Goal: Feedback & Contribution: Submit feedback/report problem

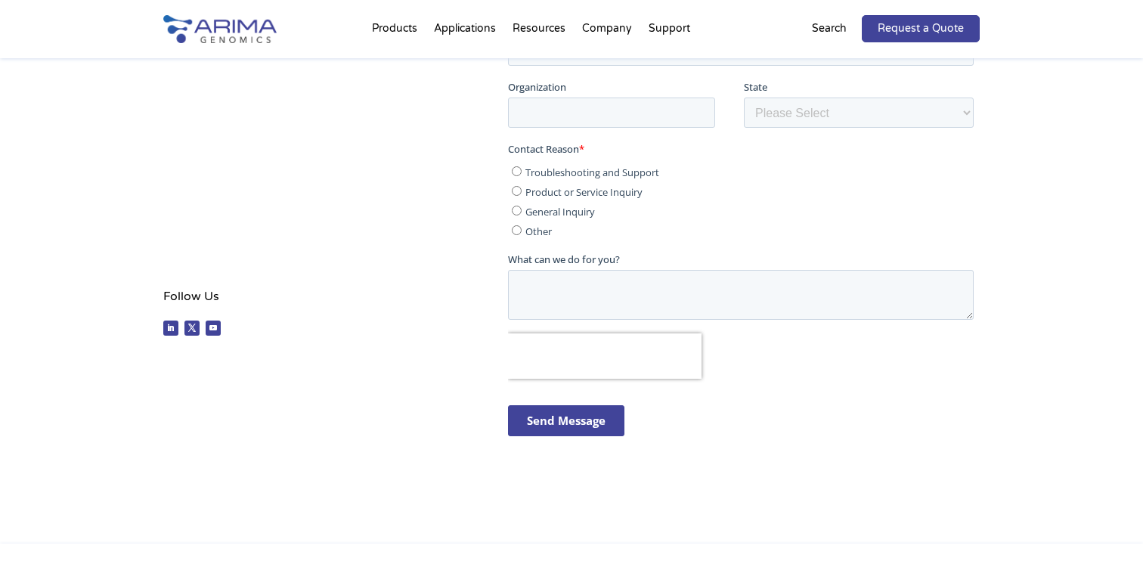
scroll to position [437, 0]
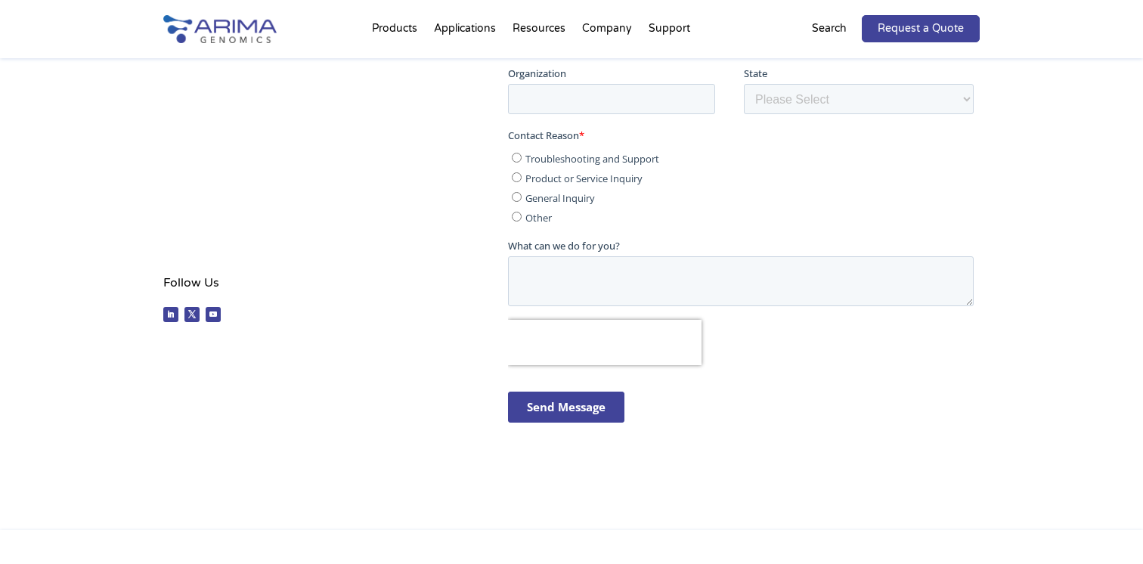
click at [1040, 224] on div "Contact Us Power your discoveries with the most advanced Hi-C technology. Fill …" at bounding box center [571, 195] width 1143 height 669
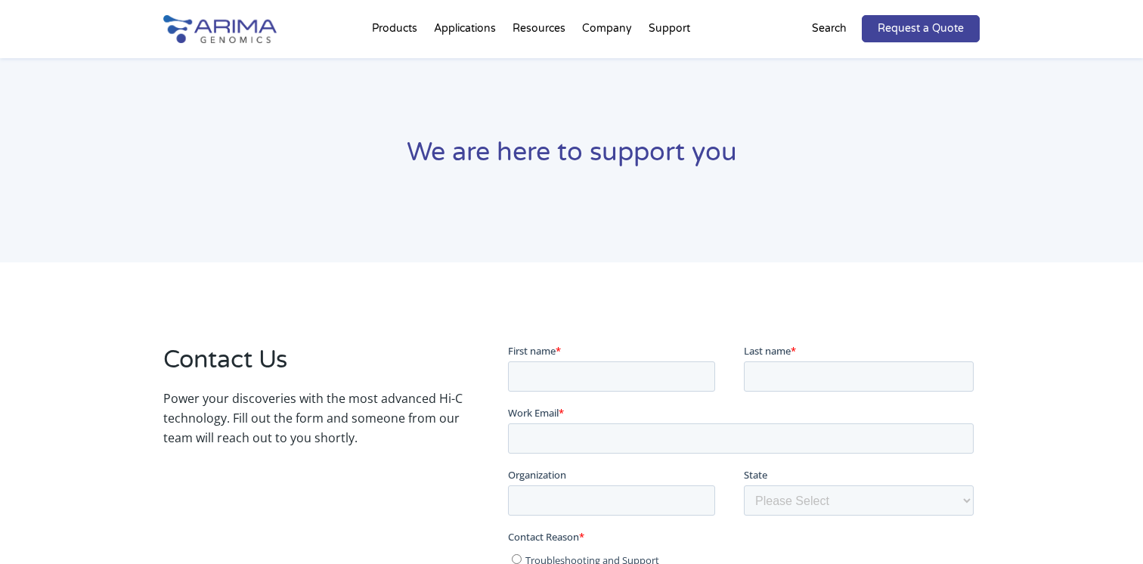
scroll to position [0, 0]
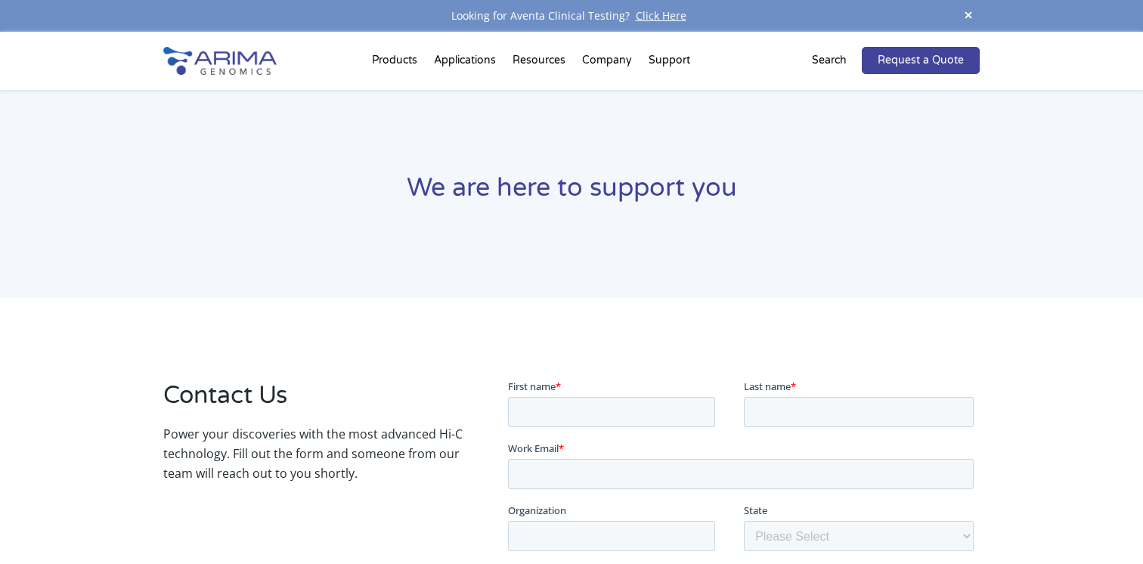
click at [968, 18] on span at bounding box center [968, 16] width 23 height 20
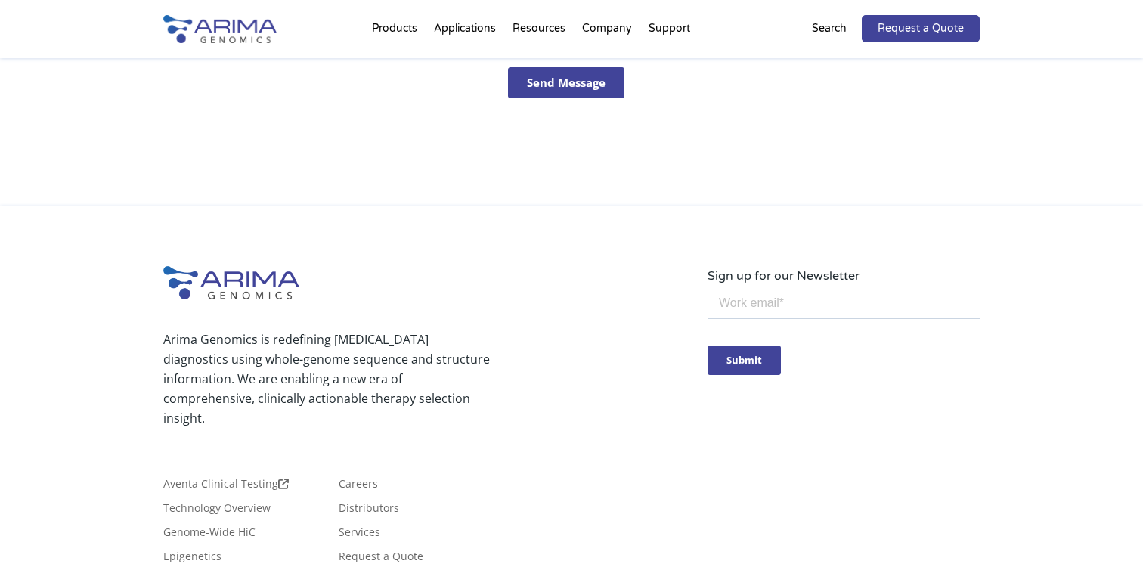
scroll to position [876, 0]
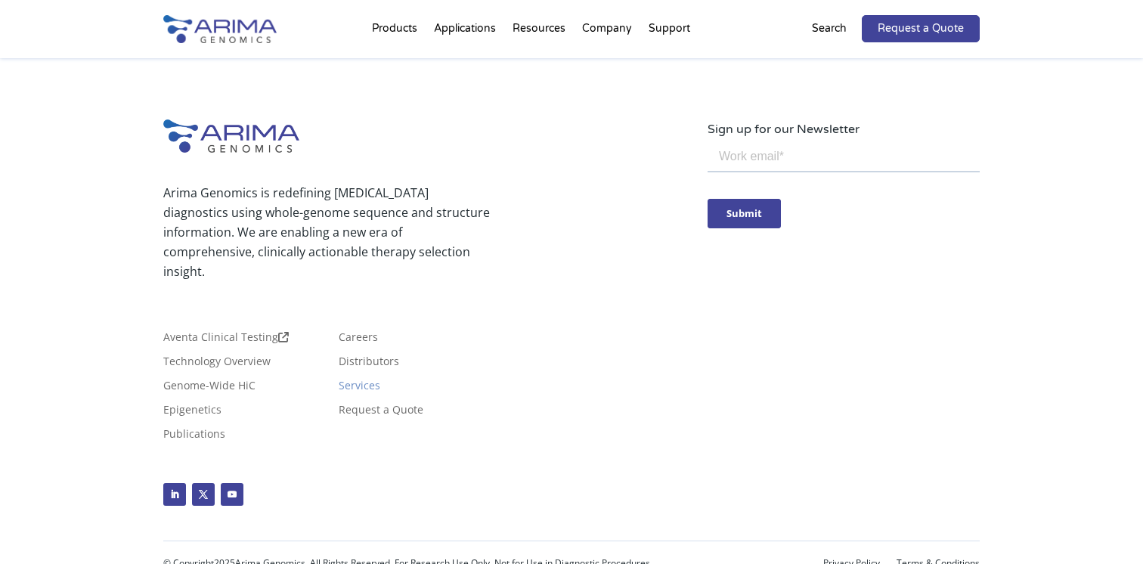
click at [354, 391] on link "Services" at bounding box center [360, 388] width 42 height 17
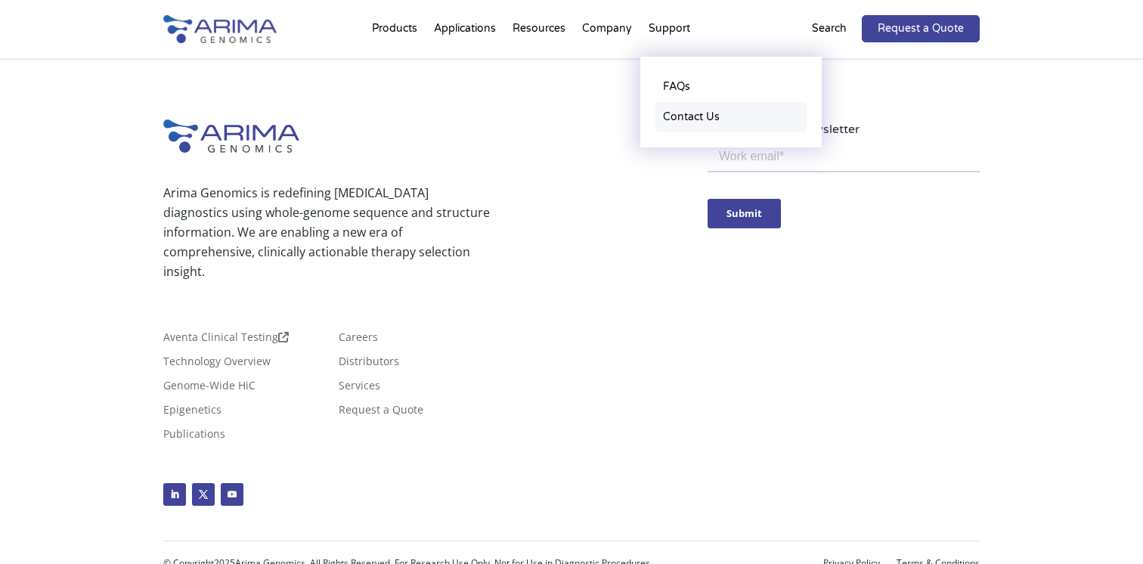
click at [678, 113] on link "Contact Us" at bounding box center [730, 117] width 151 height 30
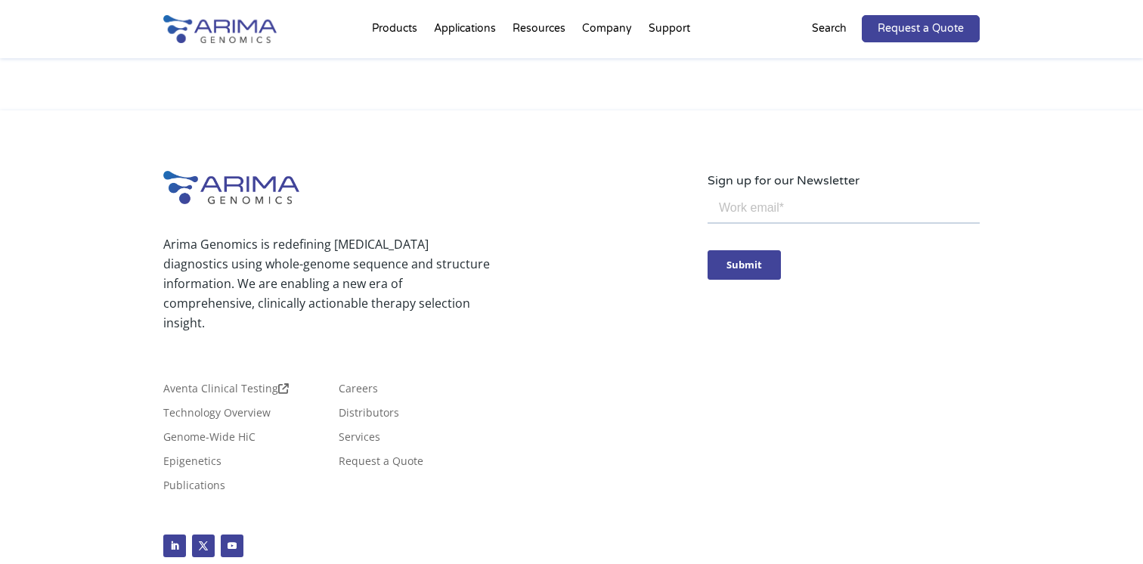
scroll to position [1450, 0]
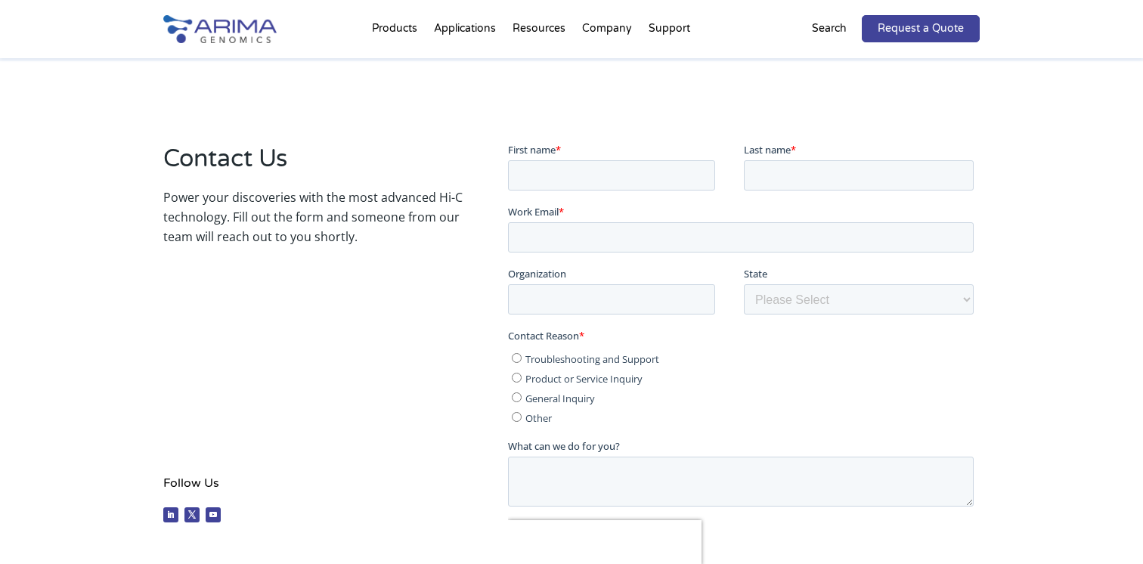
scroll to position [187, 0]
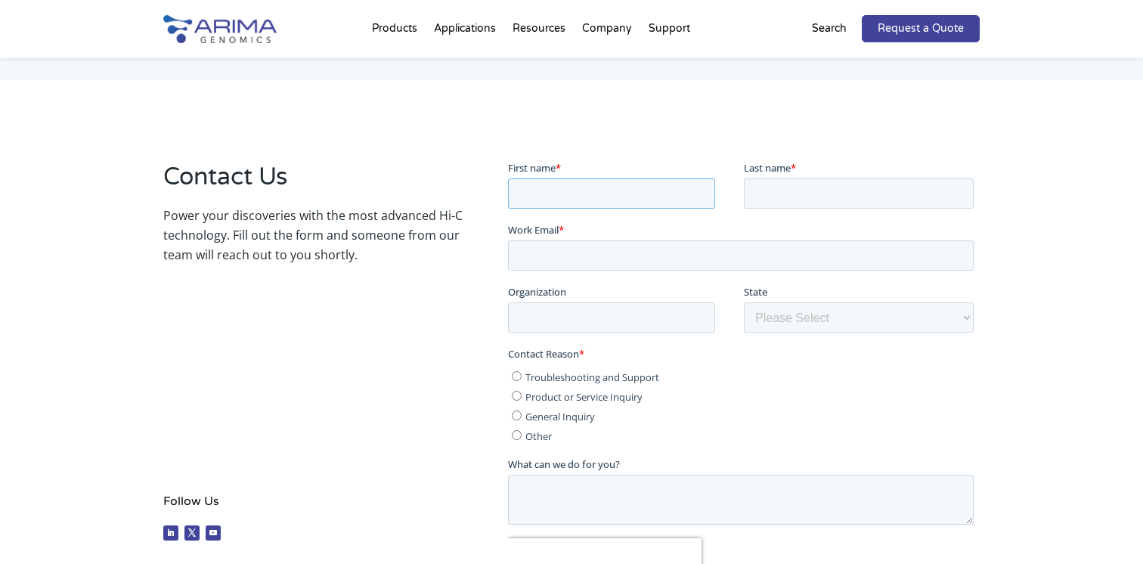
click at [560, 196] on input "First name *" at bounding box center [610, 193] width 207 height 30
type input "Morgan"
type input "Black"
type input "moblack98@gmail.com"
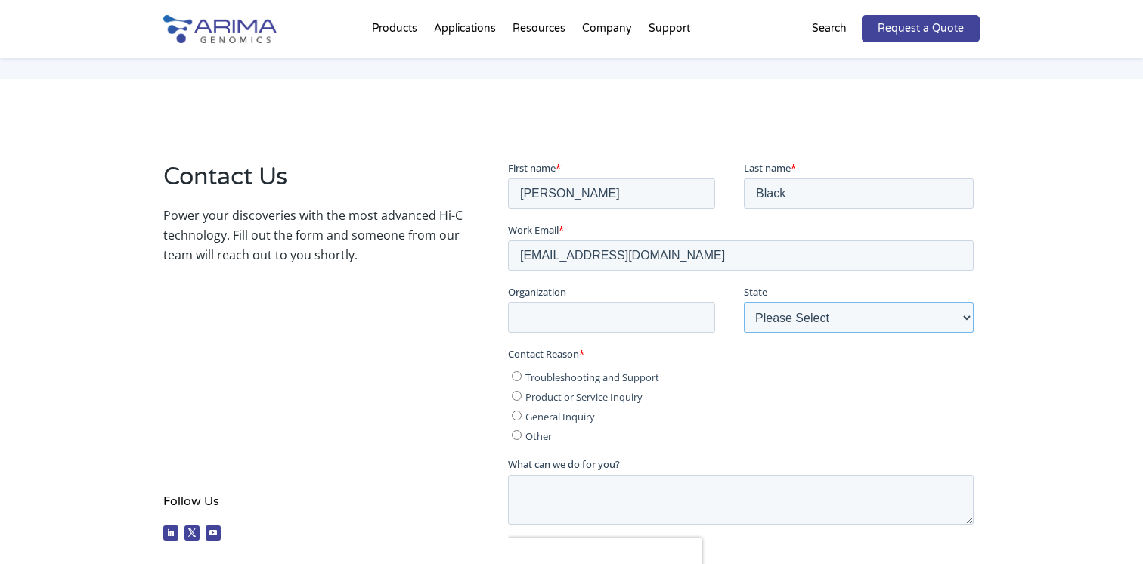
select select "[US_STATE]"
click at [578, 268] on input "moblack98@gmail.com" at bounding box center [740, 255] width 466 height 30
click at [578, 259] on input "moblack98@gmail.com" at bounding box center [740, 255] width 466 height 30
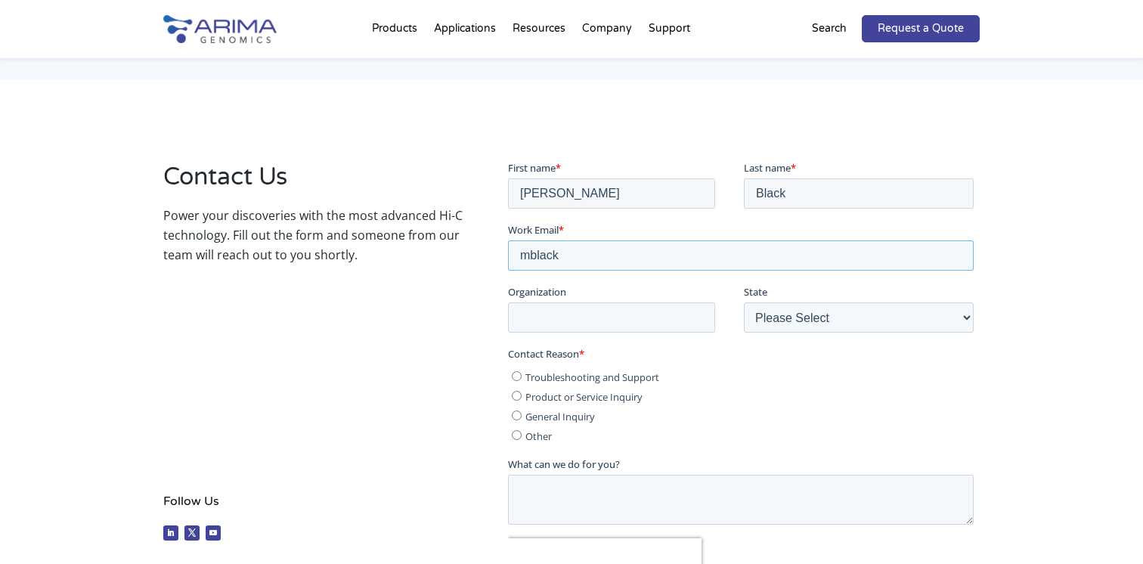
type input "mblack@salk.edu"
click at [635, 330] on input "Organization" at bounding box center [610, 317] width 207 height 30
type input "Salk Institute for Biological Studies"
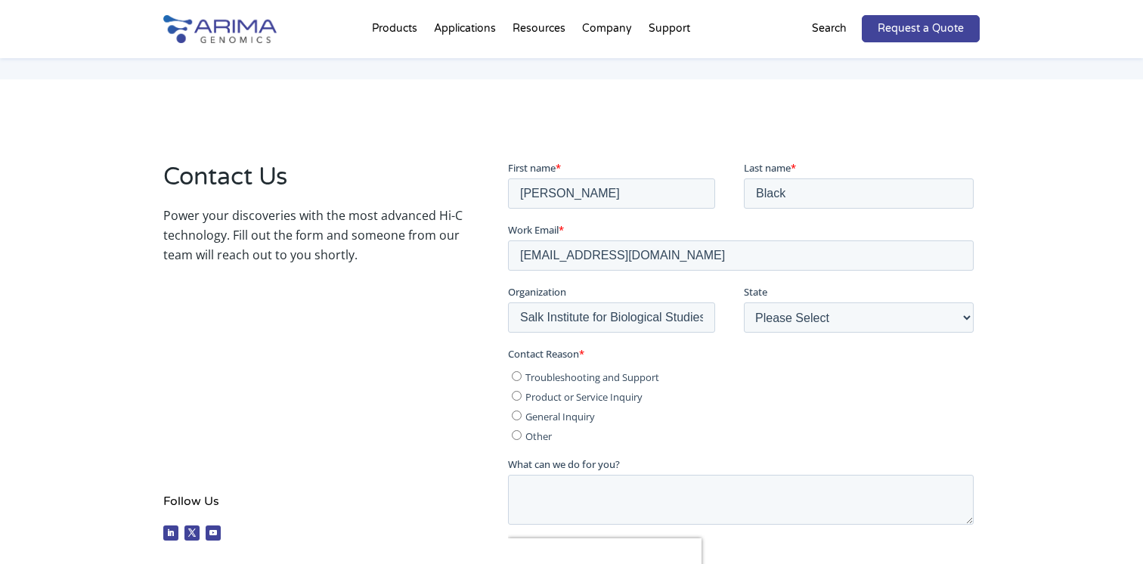
click at [516, 395] on input "Product or Service Inquiry" at bounding box center [516, 395] width 10 height 10
radio input "true"
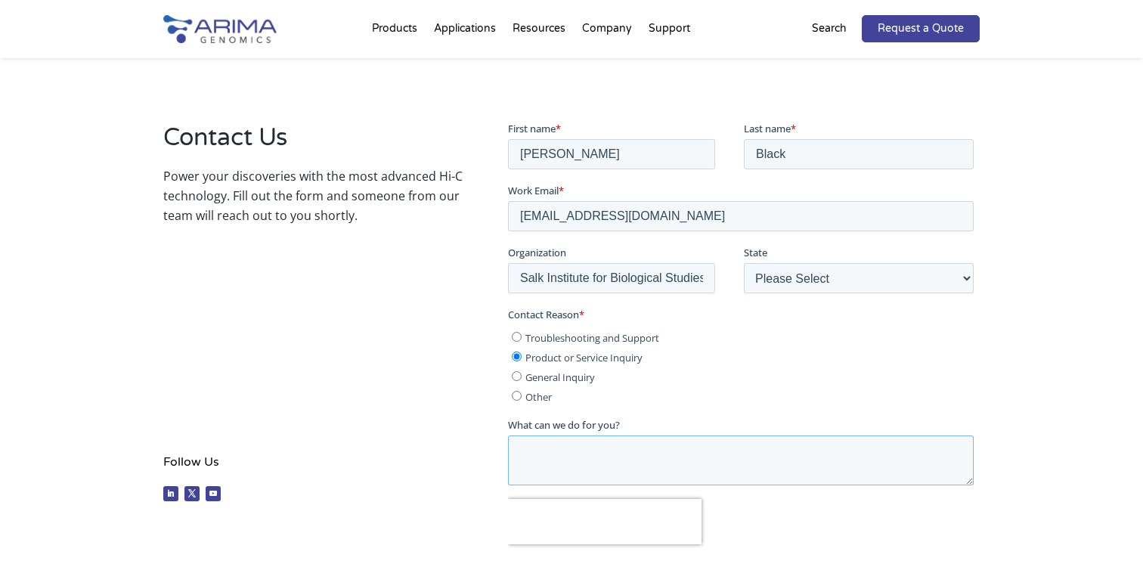
click at [600, 446] on textarea "What can we do for you?" at bounding box center [740, 460] width 466 height 50
click at [569, 458] on textarea "Hello, We've recently come across an issue in two of our" at bounding box center [740, 460] width 466 height 50
click at [572, 469] on textarea "Hello, We've recently come across an issue in two of our" at bounding box center [740, 460] width 466 height 50
click at [761, 469] on textarea "Hello, We've come across an issue in two of our" at bounding box center [740, 460] width 466 height 50
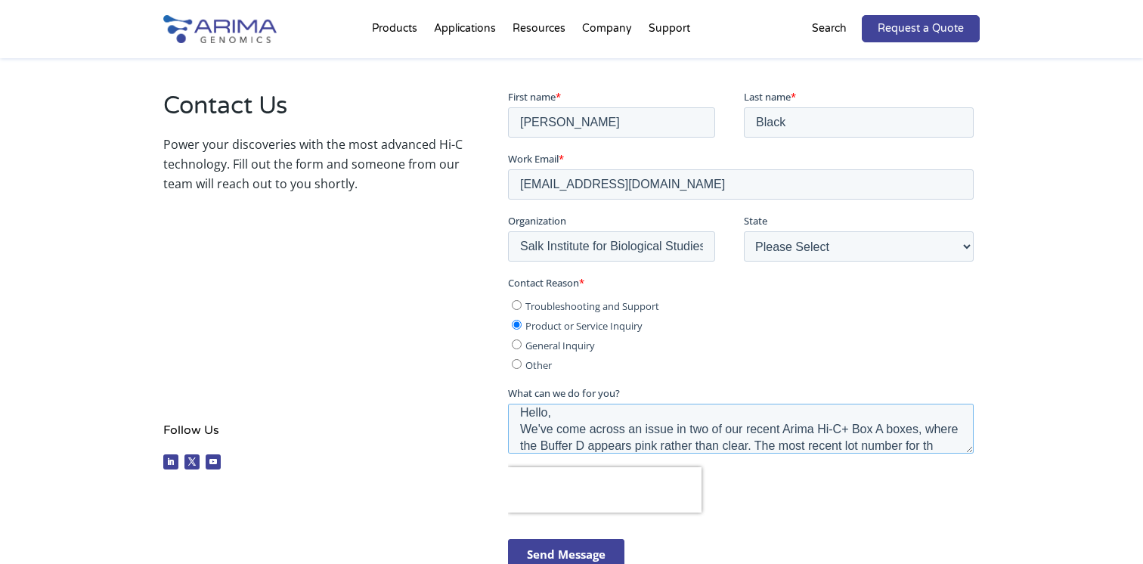
scroll to position [24, 0]
drag, startPoint x: 866, startPoint y: 444, endPoint x: 681, endPoint y: 444, distance: 185.2
click at [681, 444] on textarea "Hello, We've come across an issue in two of our recent Arima Hi-C+ Box A boxes,…" at bounding box center [740, 428] width 466 height 50
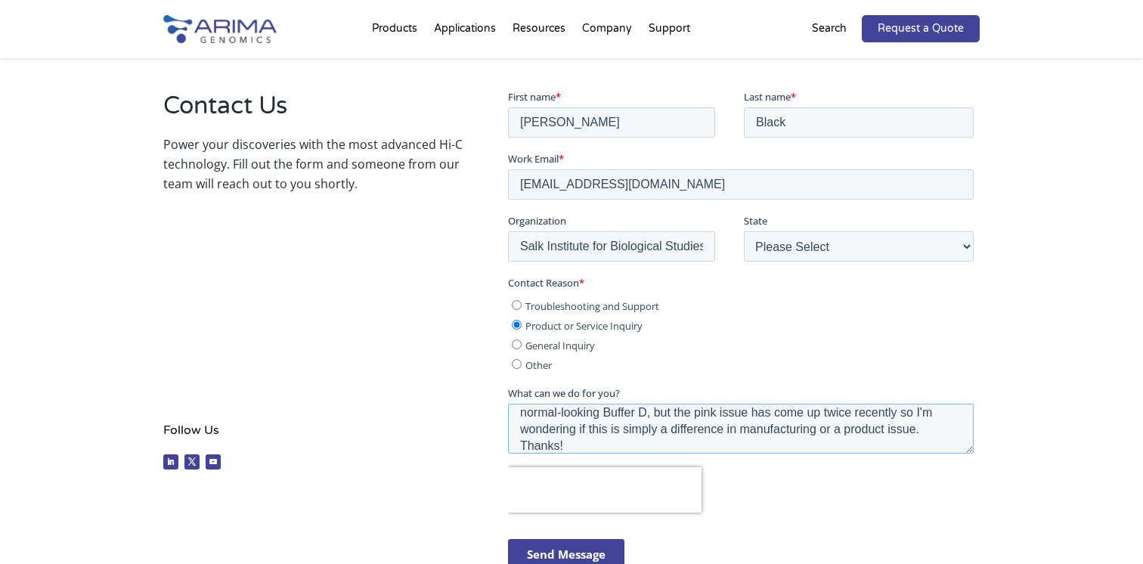
click at [972, 450] on textarea "Hello, We've come across an issue in two of our recent Arima Hi-C+ Box A boxes,…" at bounding box center [740, 428] width 466 height 50
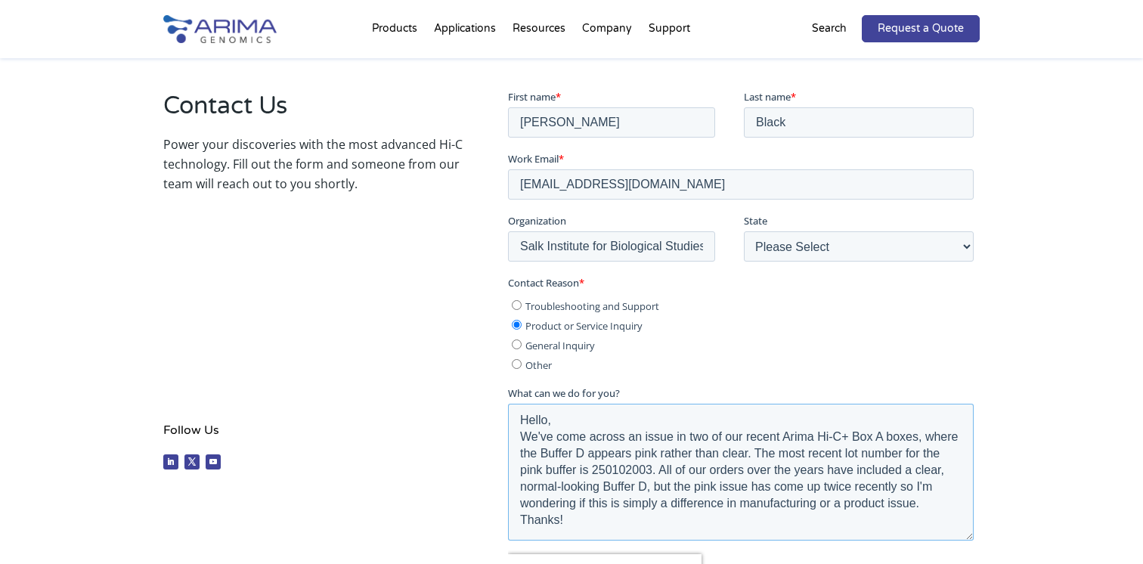
scroll to position [0, 0]
drag, startPoint x: 968, startPoint y: 449, endPoint x: 971, endPoint y: 556, distance: 106.6
click at [971, 556] on textarea "Hello, We've come across an issue in two of our recent Arima Hi-C+ Box A boxes,…" at bounding box center [740, 481] width 466 height 156
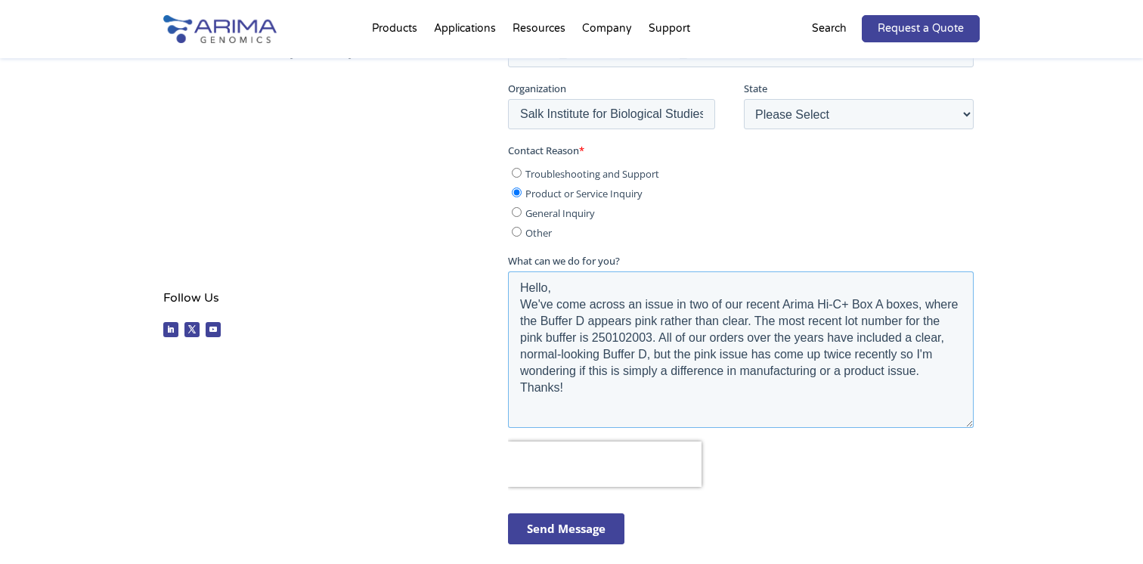
scroll to position [392, 0]
click at [562, 323] on textarea "Hello, We've come across an issue in two of our recent Arima Hi-C+ Box A boxes,…" at bounding box center [740, 348] width 466 height 156
click at [919, 319] on textarea "Hello, We've come across an issue in two of our recent Arima Hi-C+ Box A boxes,…" at bounding box center [740, 348] width 466 height 156
click at [596, 338] on textarea "Hello, We've come across an issue in two of our recent Arima Hi-C+ Box A boxes,…" at bounding box center [740, 348] width 466 height 156
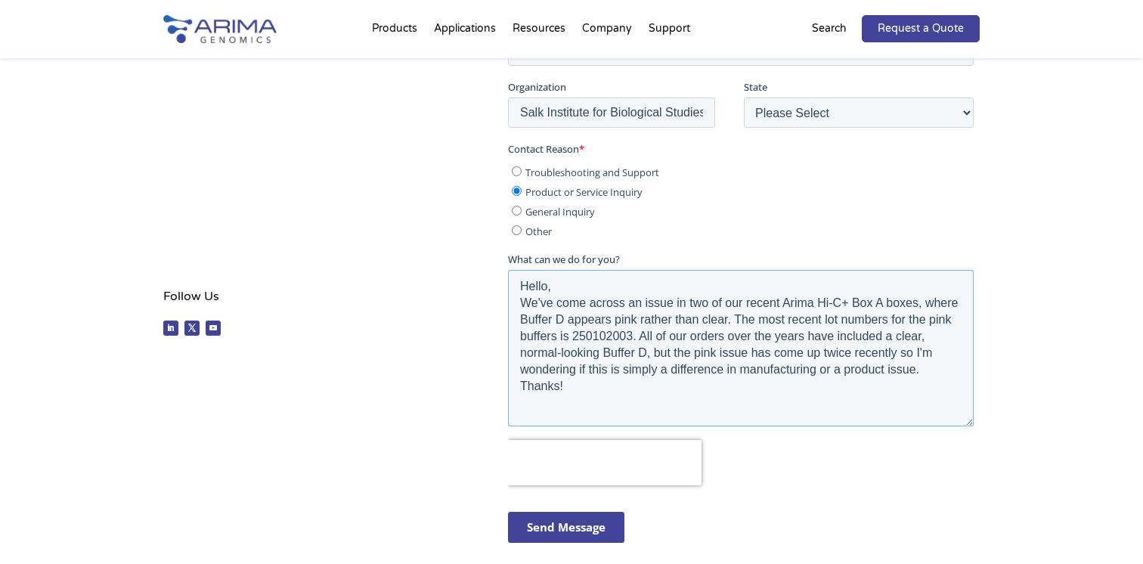
click at [611, 336] on textarea "Hello, We've come across an issue in two of our recent Arima Hi-C+ Box A boxes,…" at bounding box center [740, 348] width 466 height 156
click at [925, 319] on textarea "Hello, We've come across an issue in two of our recent Arima Hi-C+ Box A boxes,…" at bounding box center [740, 348] width 466 height 156
click at [579, 352] on textarea "Hello, We've come across an issue in two of our recent Arima Hi-C+ Box A boxes,…" at bounding box center [740, 348] width 466 height 156
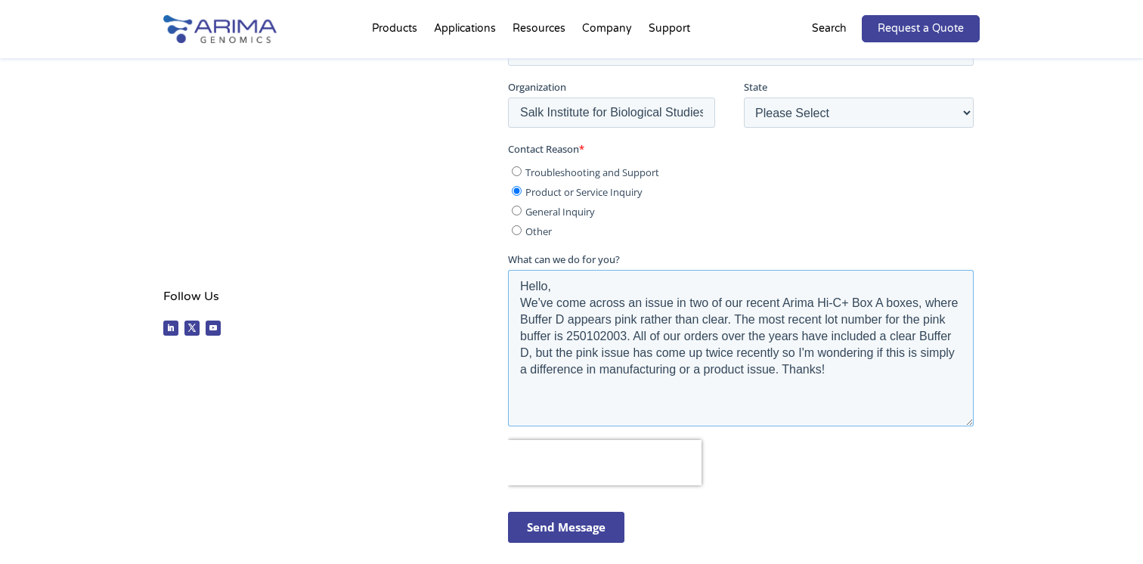
click at [712, 336] on textarea "Hello, We've come across an issue in two of our recent Arima Hi-C+ Box A boxes,…" at bounding box center [740, 348] width 466 height 156
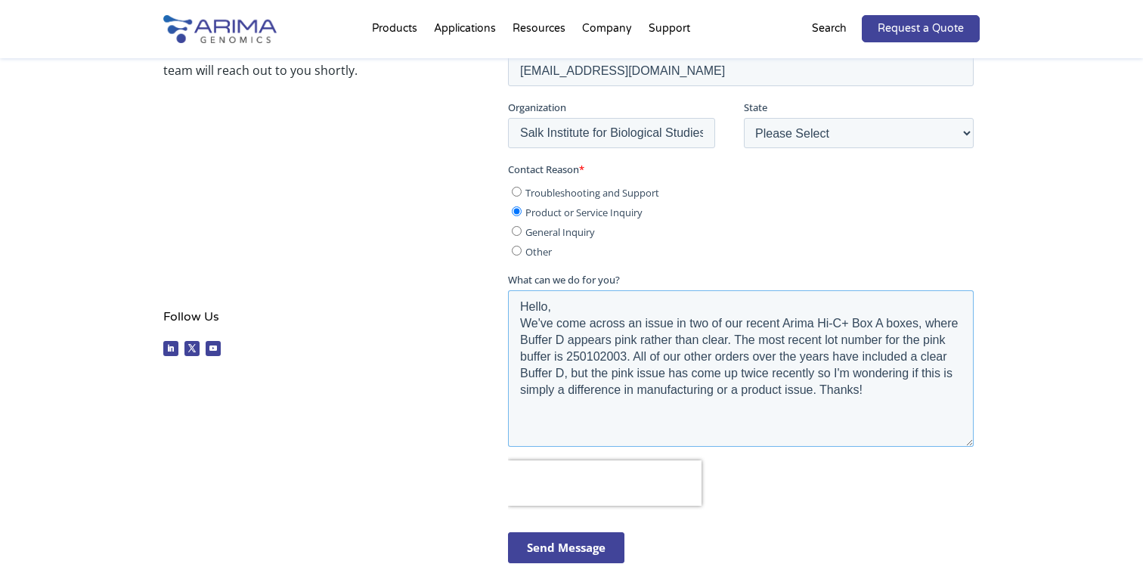
scroll to position [360, 0]
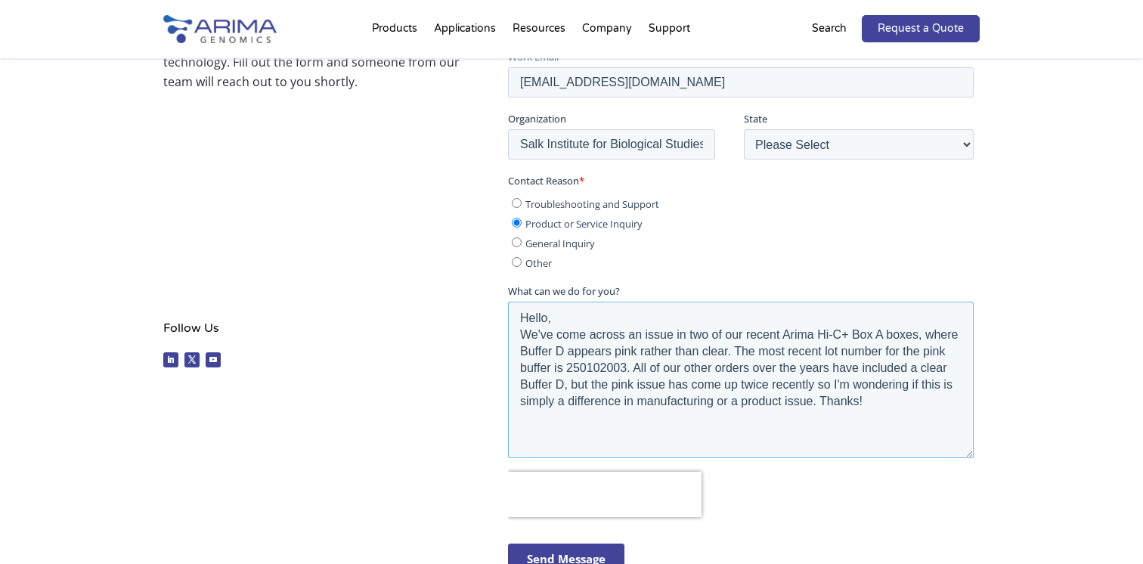
type textarea "Hello, We've come across an issue in two of our recent Arima Hi-C+ Box A boxes,…"
click at [519, 202] on input "Troubleshooting and Support" at bounding box center [516, 203] width 10 height 10
radio input "true"
click at [594, 365] on textarea "Hello, We've come across an issue in two of our recent Arima Hi-C+ Box A boxes,…" at bounding box center [740, 380] width 466 height 156
click at [919, 352] on textarea "Hello, We've come across an issue in two of our recent Arima Hi-C+ Box A boxes,…" at bounding box center [740, 380] width 466 height 156
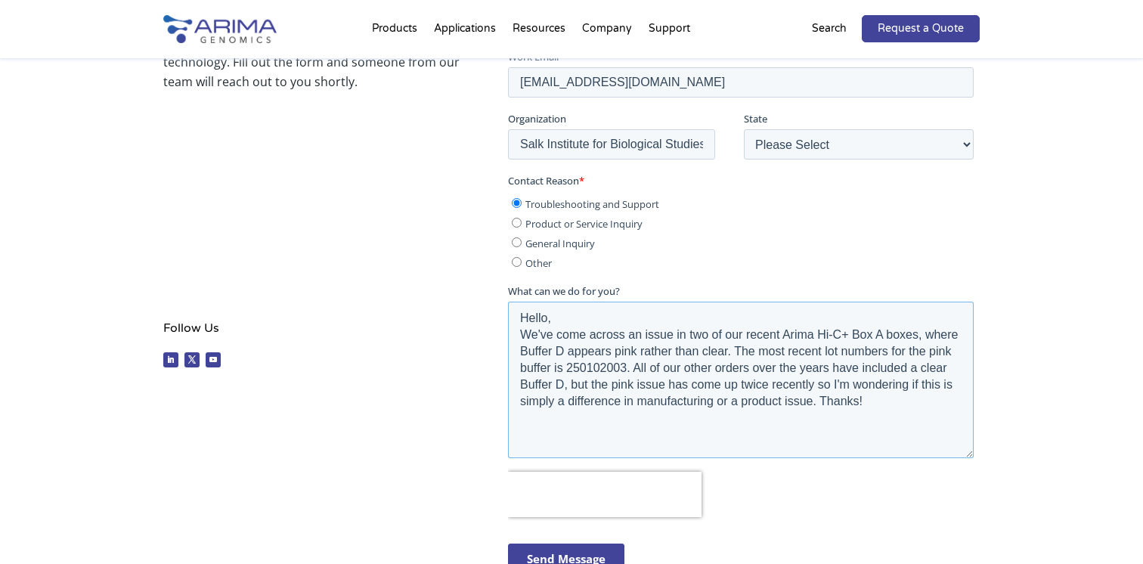
click at [596, 369] on textarea "Hello, We've come across an issue in two of our recent Arima Hi-C+ Box A boxes,…" at bounding box center [740, 380] width 466 height 156
click at [836, 355] on textarea "Hello, We've come across an issue in two of our recent Arima Hi-C+ Box A boxes,…" at bounding box center [740, 380] width 466 height 156
click at [580, 367] on textarea "Hello, We've come across an issue in two of our recent Arima Hi-C+ Box A boxes,…" at bounding box center [740, 380] width 466 height 156
click at [600, 416] on textarea "Hello, We've come across an issue in two of our recent Arima Hi-C+ Box A boxes,…" at bounding box center [740, 380] width 466 height 156
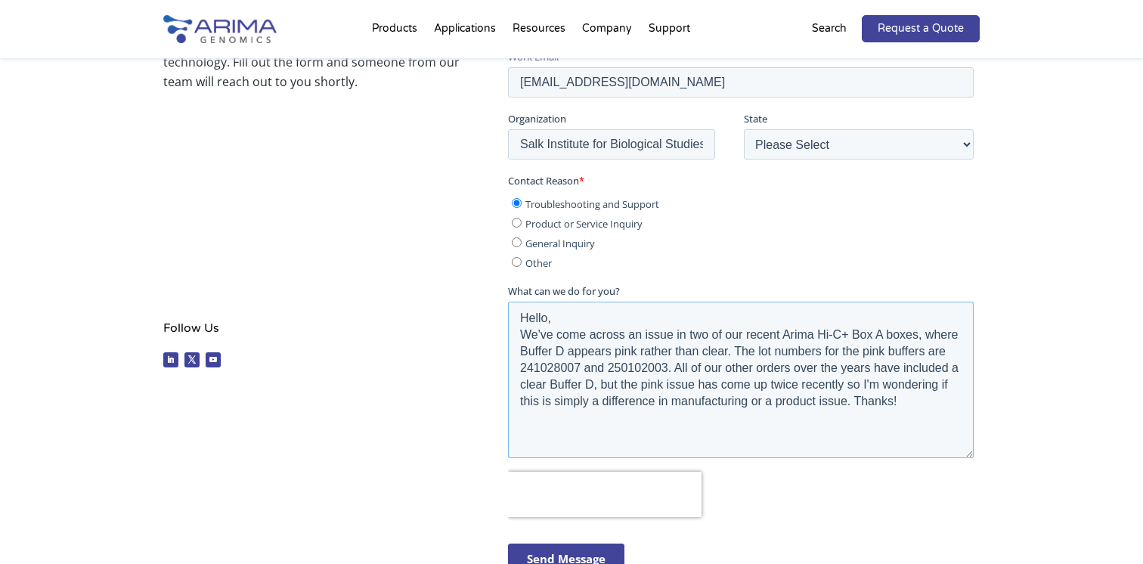
click at [942, 366] on textarea "Hello, We've come across an issue in two of our recent Arima Hi-C+ Box A boxes,…" at bounding box center [740, 380] width 466 height 156
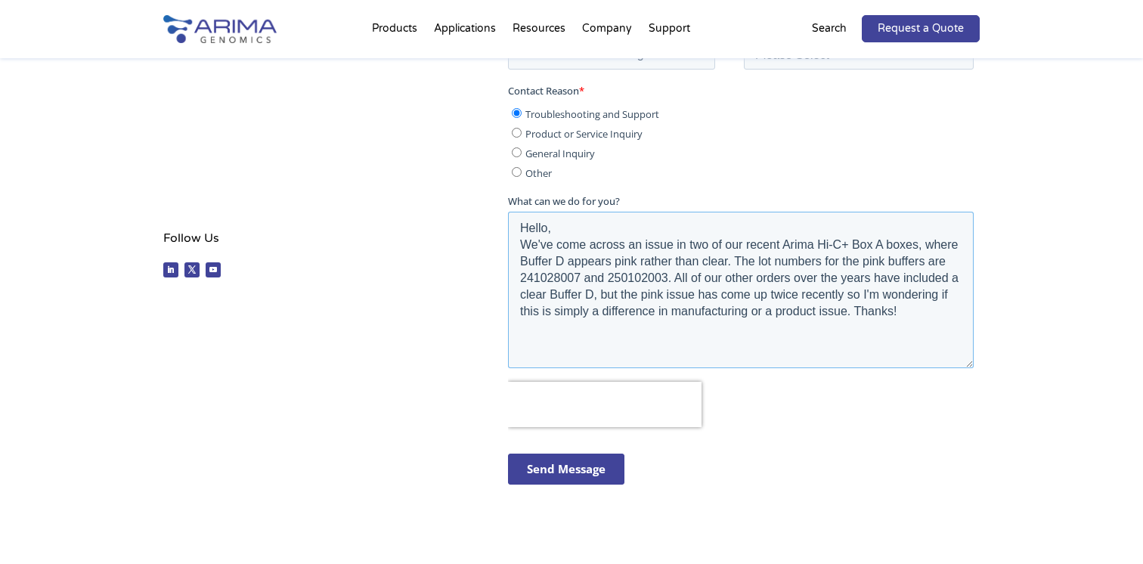
scroll to position [509, 0]
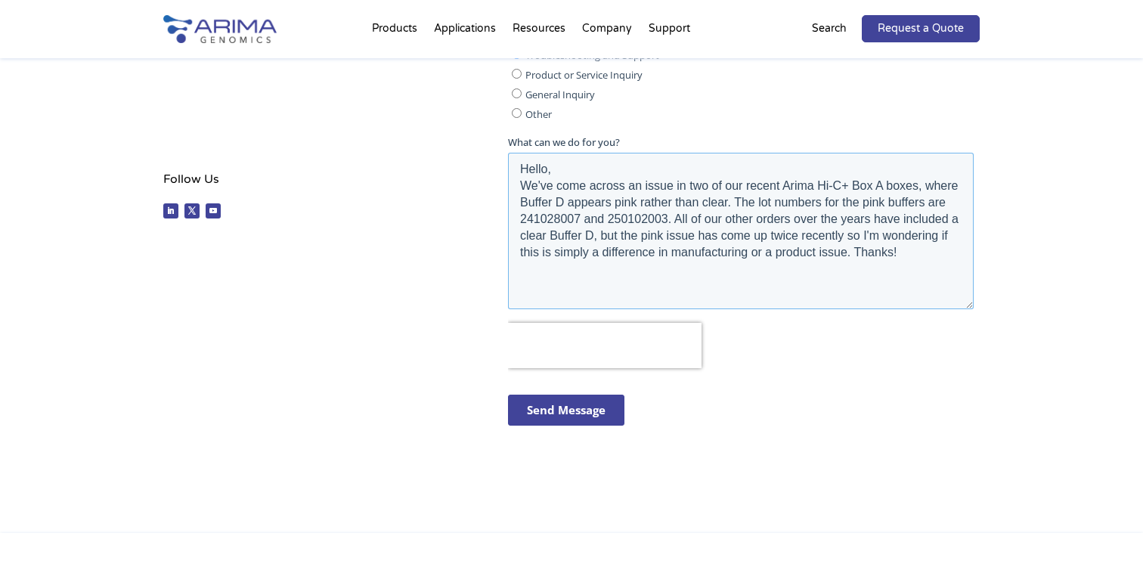
type textarea "Hello, We've come across an issue in two of our recent Arima Hi-C+ Box A boxes,…"
click at [565, 413] on input "Send Message" at bounding box center [565, 410] width 116 height 31
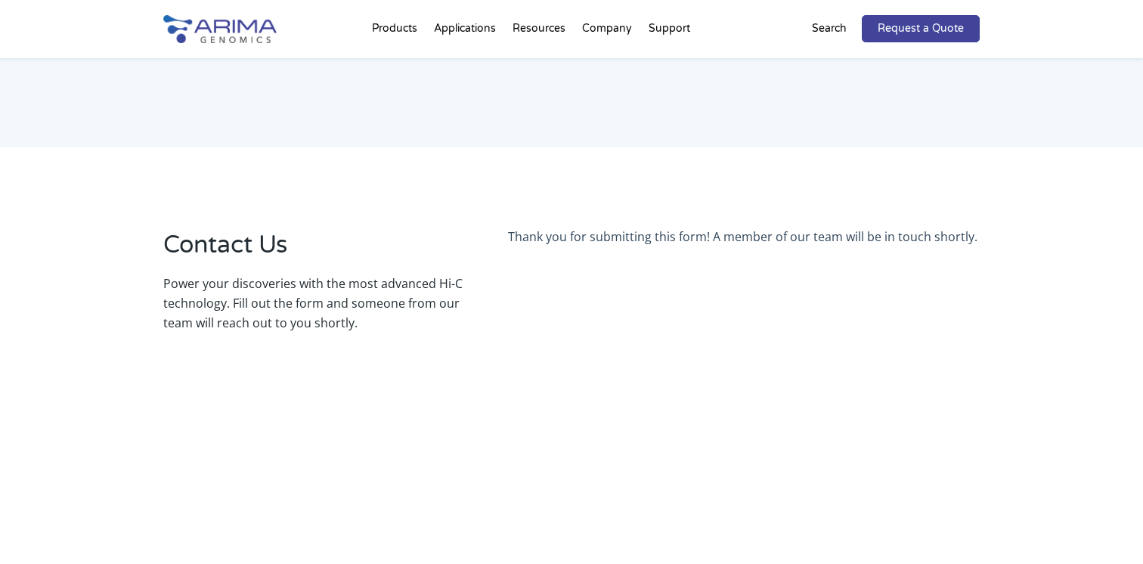
scroll to position [117, 0]
